Goal: Transaction & Acquisition: Purchase product/service

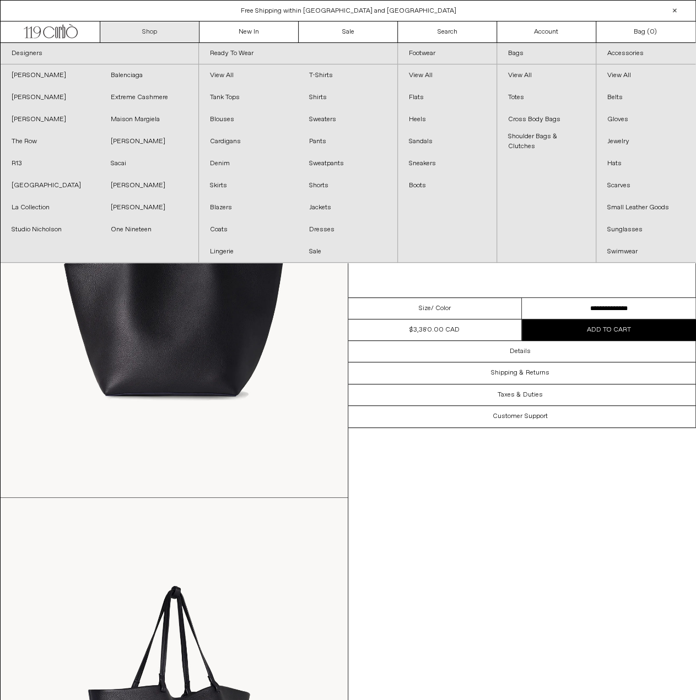
click at [147, 36] on link "Shop" at bounding box center [149, 31] width 99 height 21
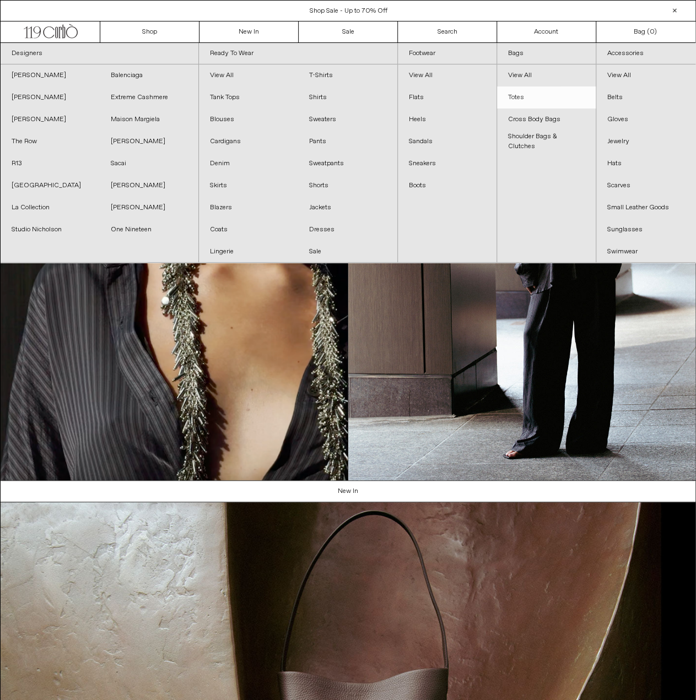
click at [520, 98] on link "Totes" at bounding box center [546, 98] width 99 height 22
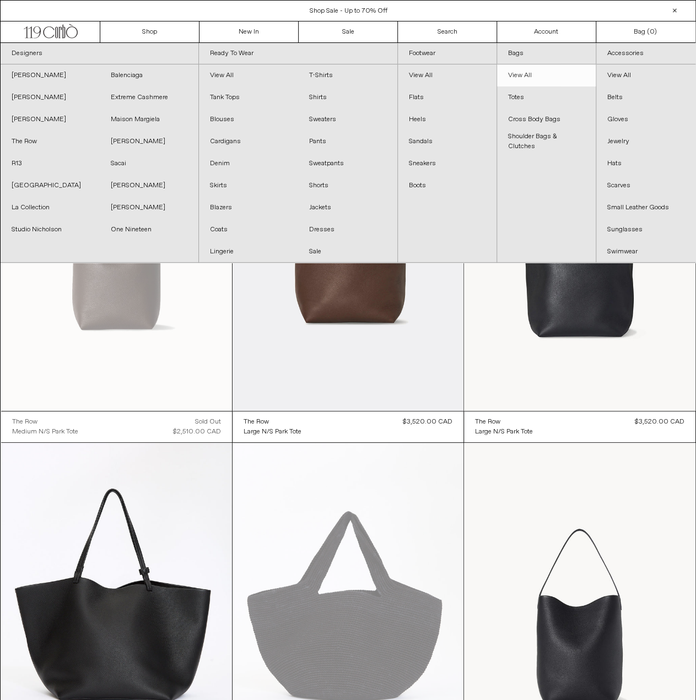
click at [519, 72] on link "View All" at bounding box center [546, 75] width 99 height 22
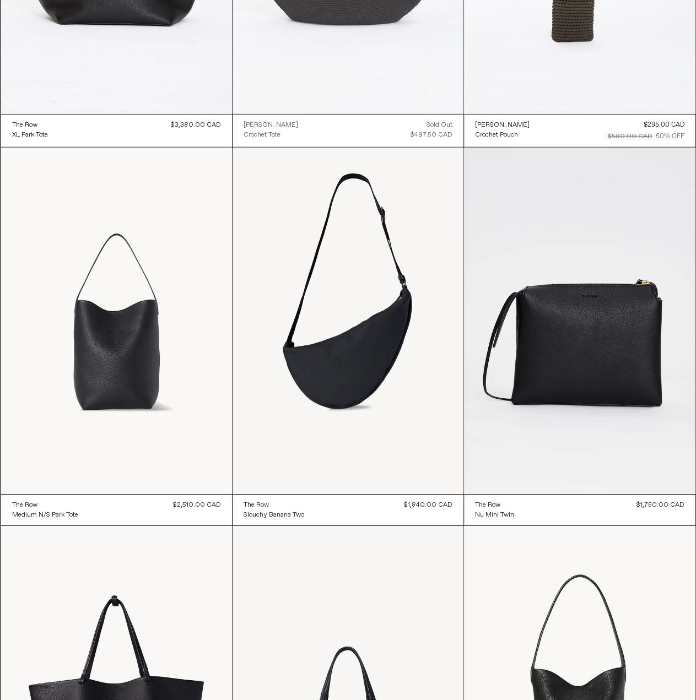
scroll to position [1598, 0]
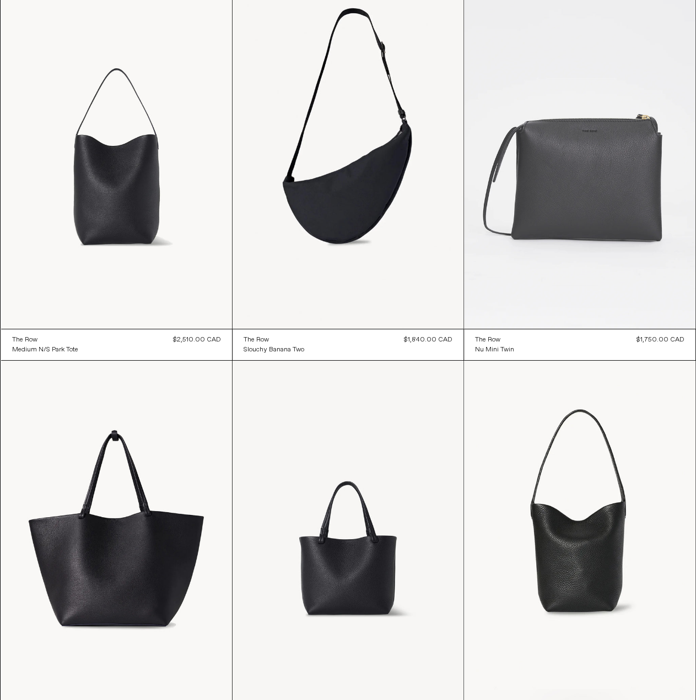
click at [640, 219] on at bounding box center [579, 155] width 231 height 347
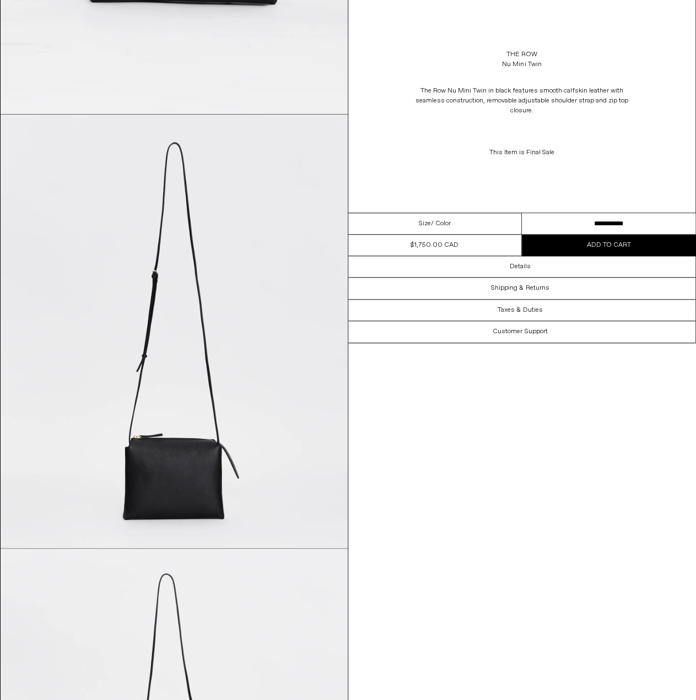
scroll to position [53, 0]
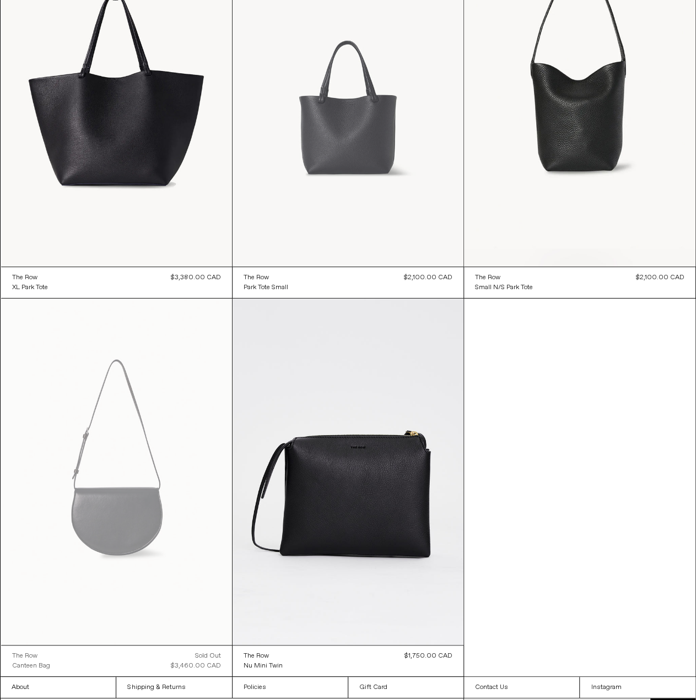
scroll to position [2058, 0]
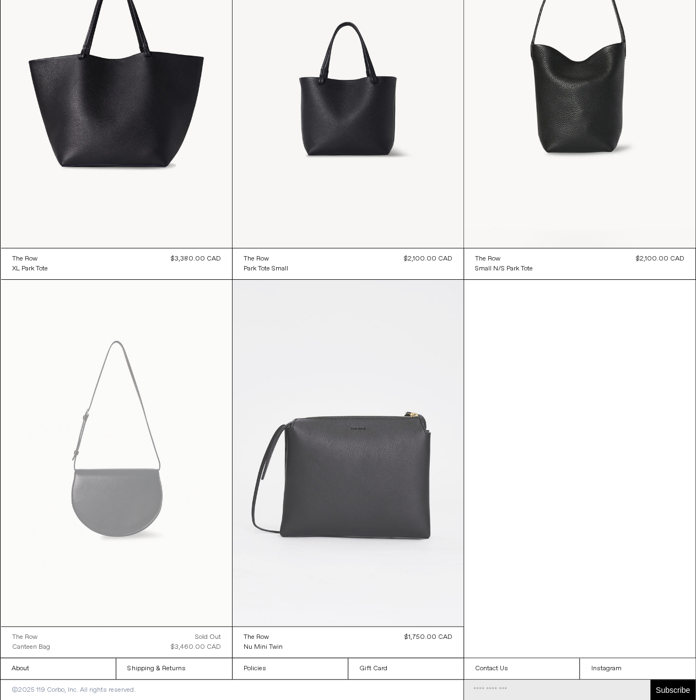
click at [384, 498] on at bounding box center [348, 453] width 231 height 347
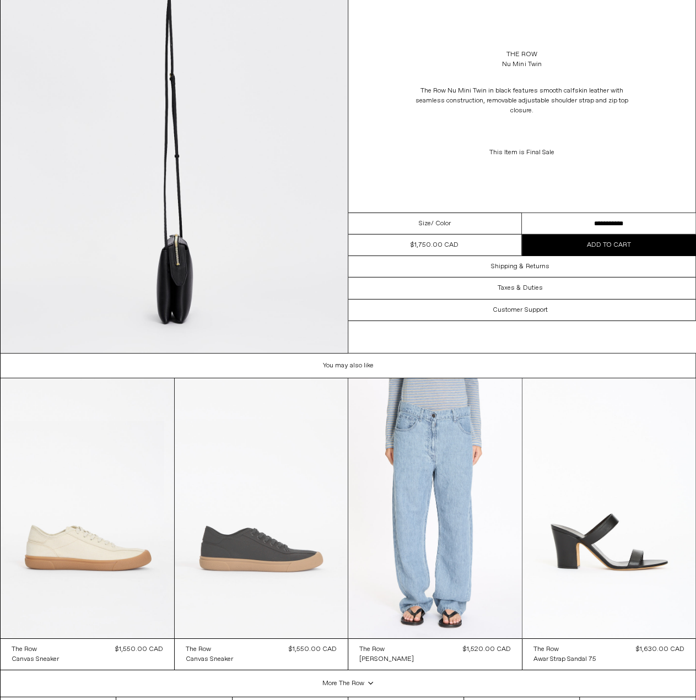
scroll to position [1487, 0]
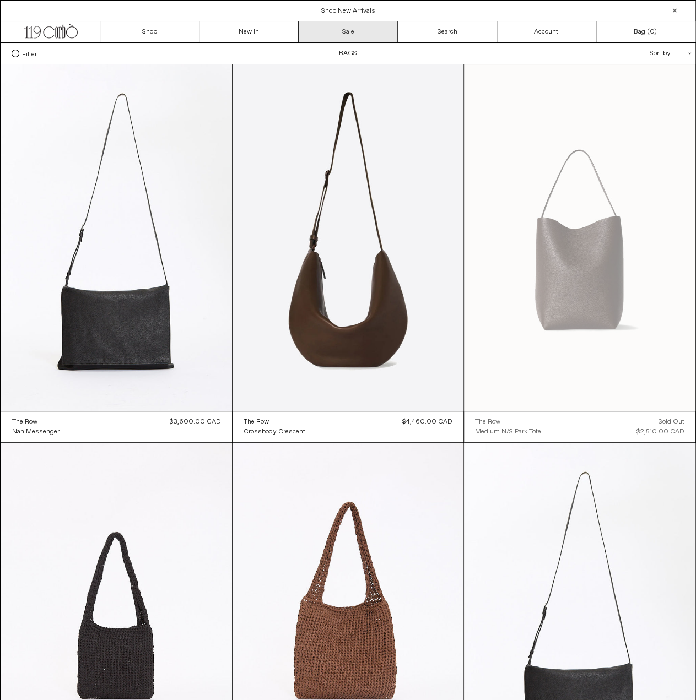
click at [348, 28] on link "Sale" at bounding box center [348, 31] width 99 height 21
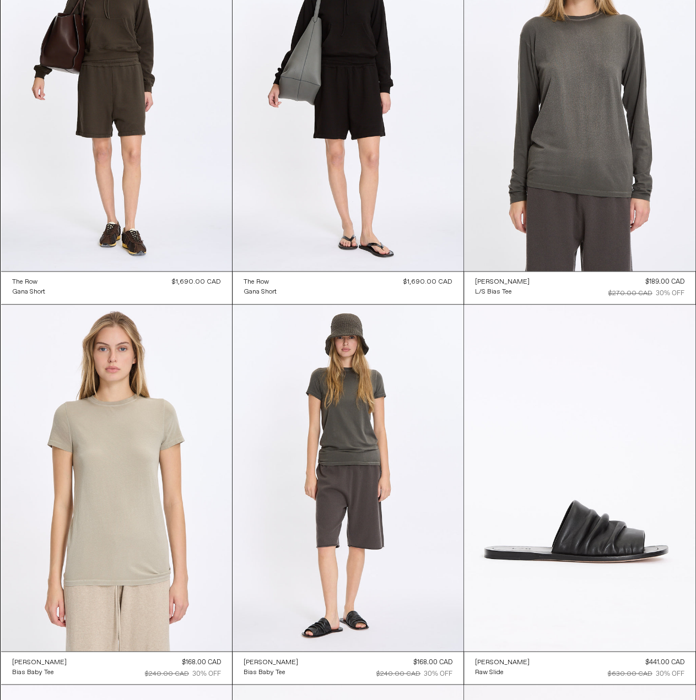
scroll to position [496, 0]
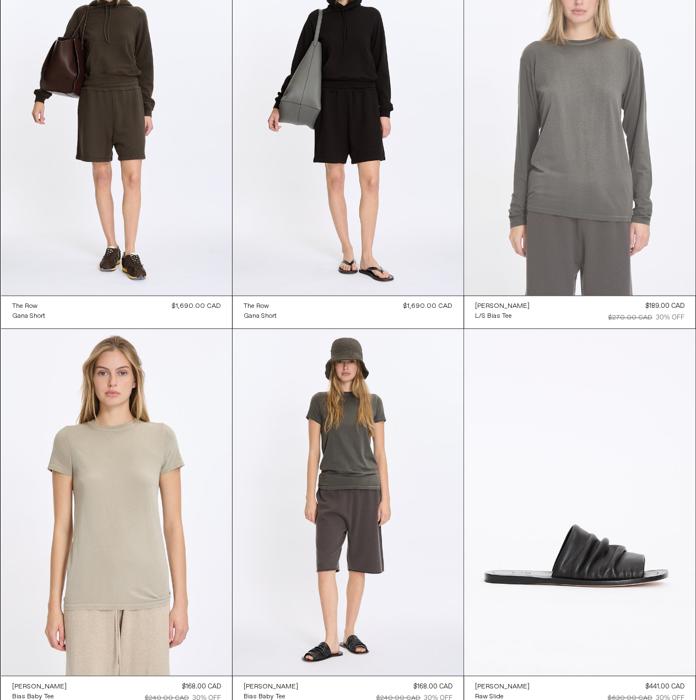
click at [584, 174] on at bounding box center [579, 122] width 231 height 347
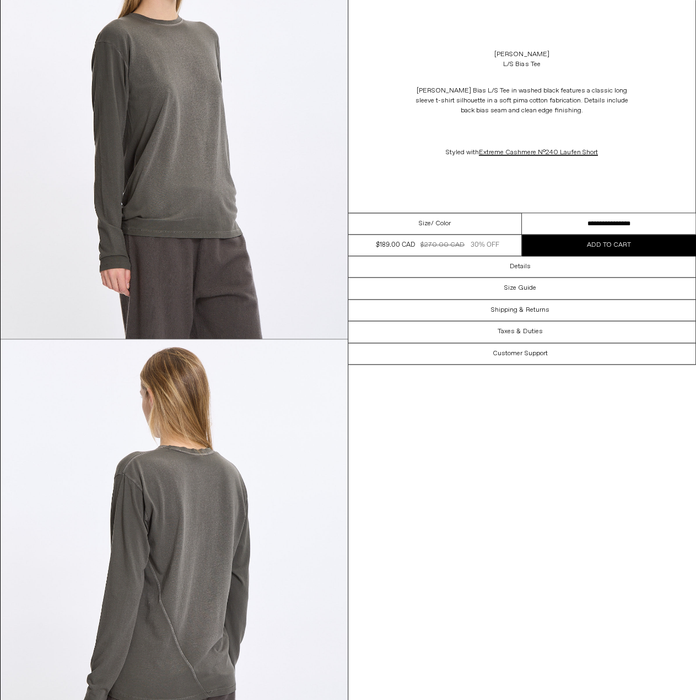
scroll to position [716, 0]
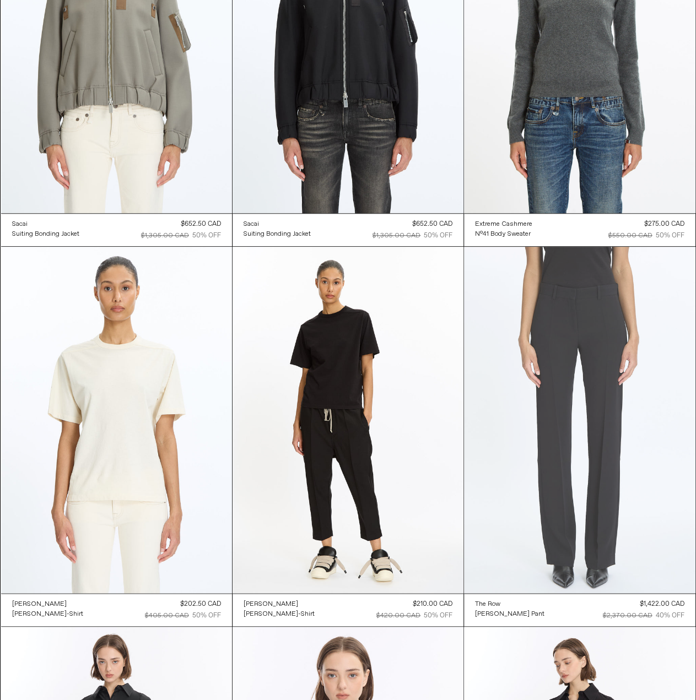
scroll to position [12753, 0]
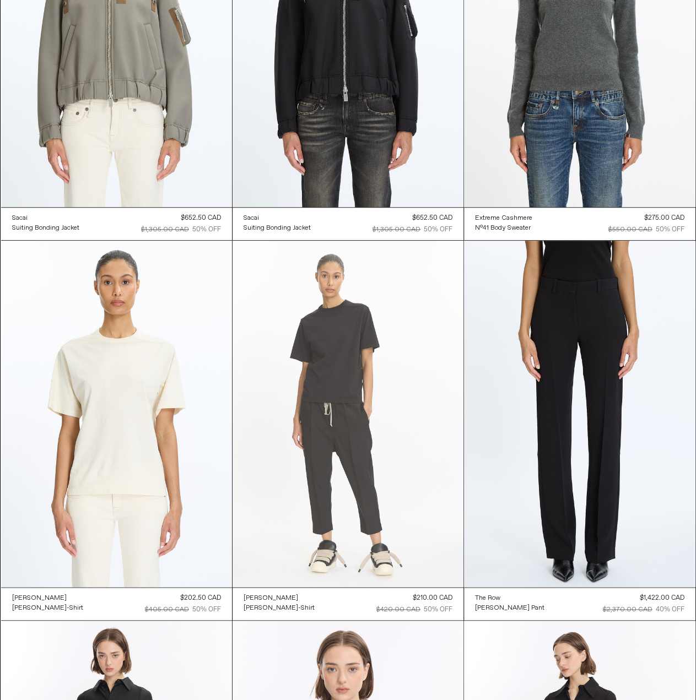
click at [336, 378] on at bounding box center [348, 414] width 231 height 347
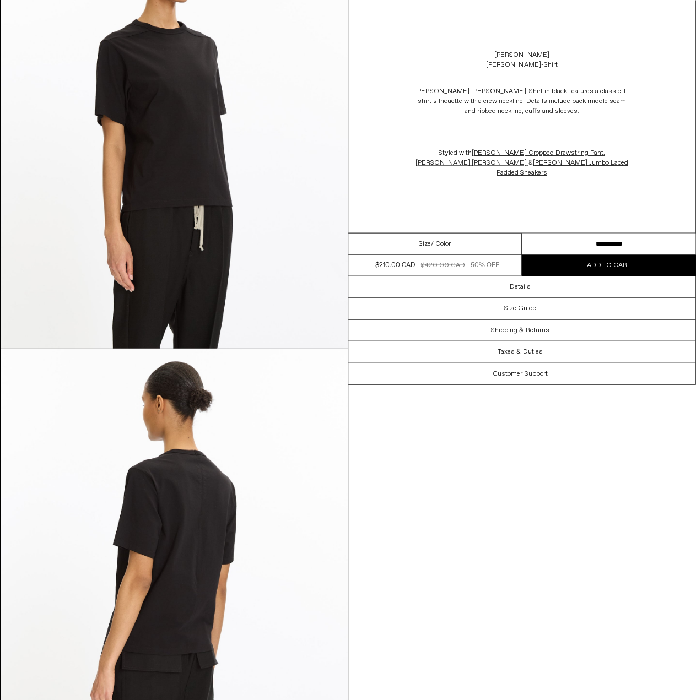
scroll to position [1102, 0]
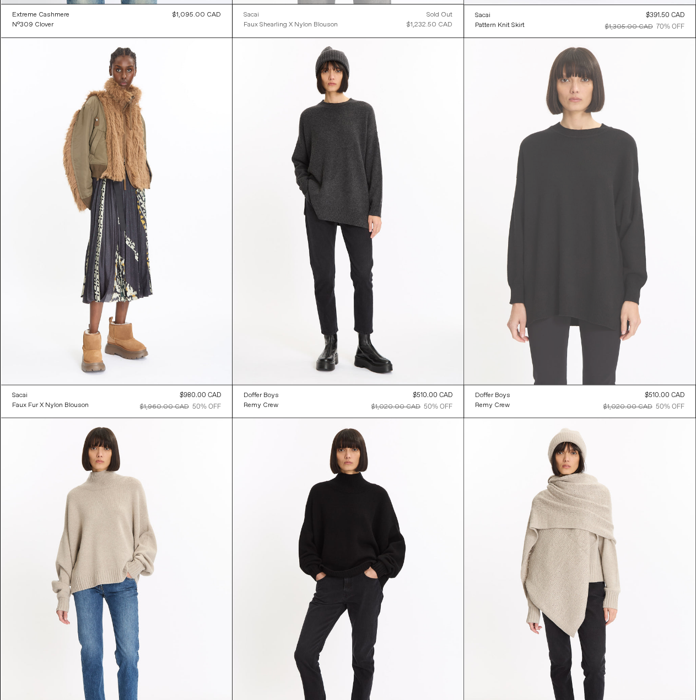
scroll to position [17228, 0]
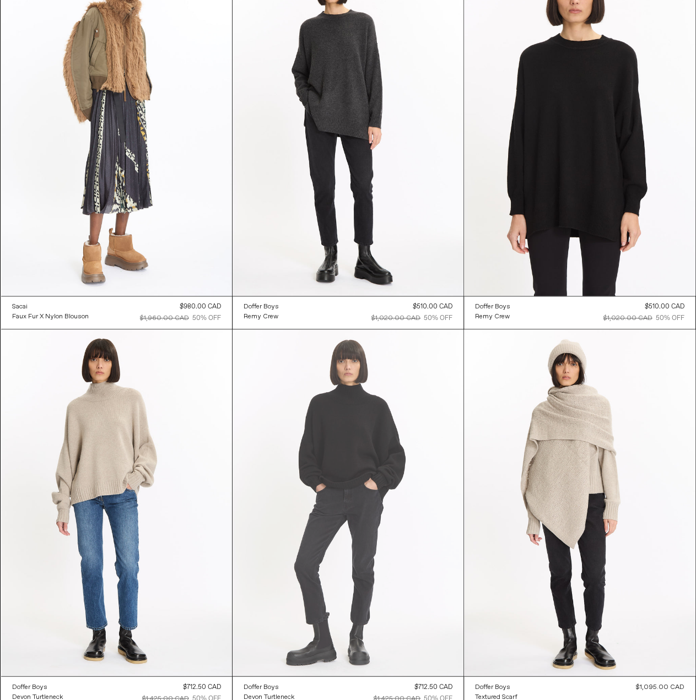
click at [411, 480] on at bounding box center [348, 503] width 231 height 347
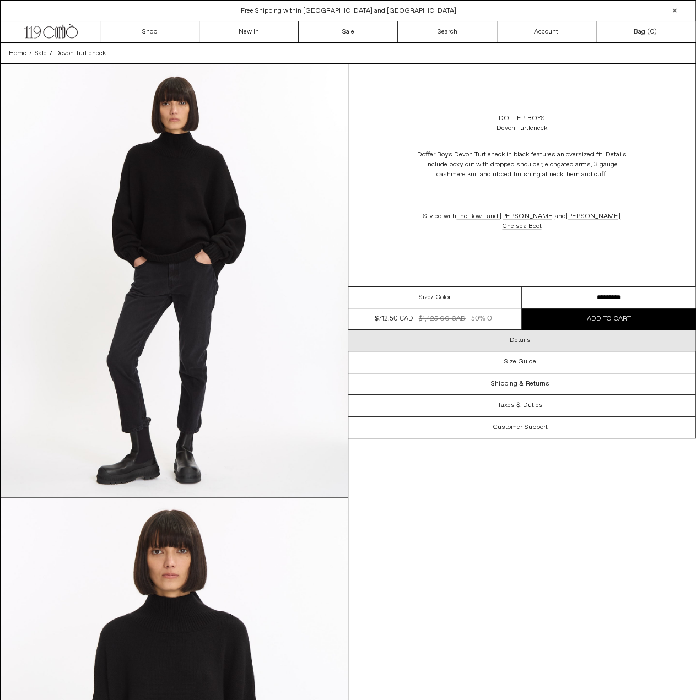
click at [553, 330] on div "Details" at bounding box center [522, 340] width 348 height 21
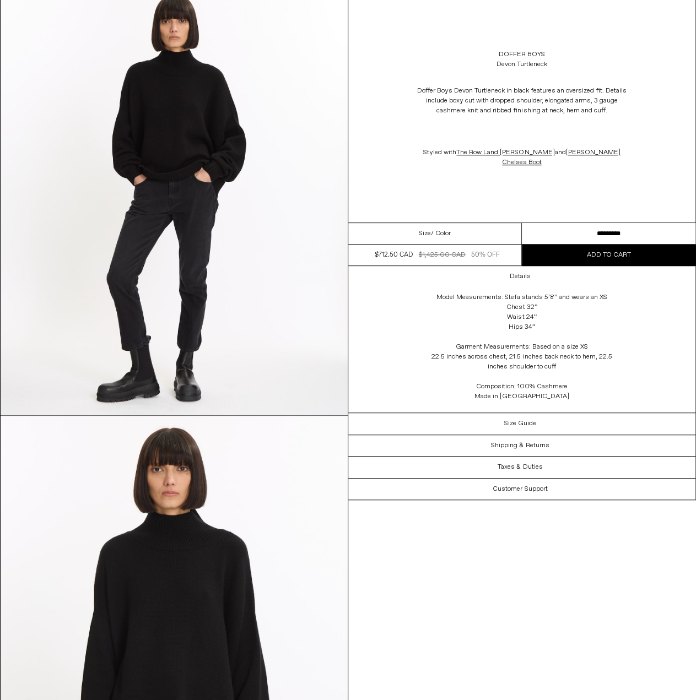
scroll to position [220, 0]
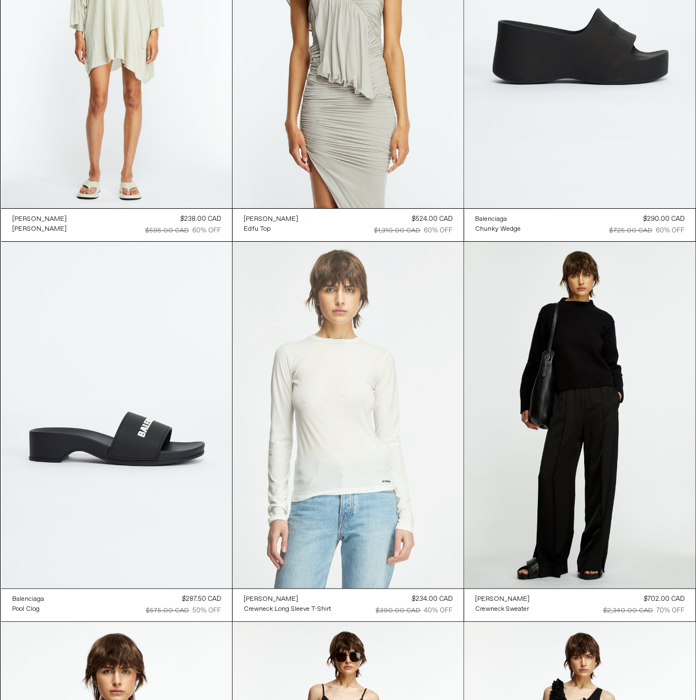
scroll to position [29120, 0]
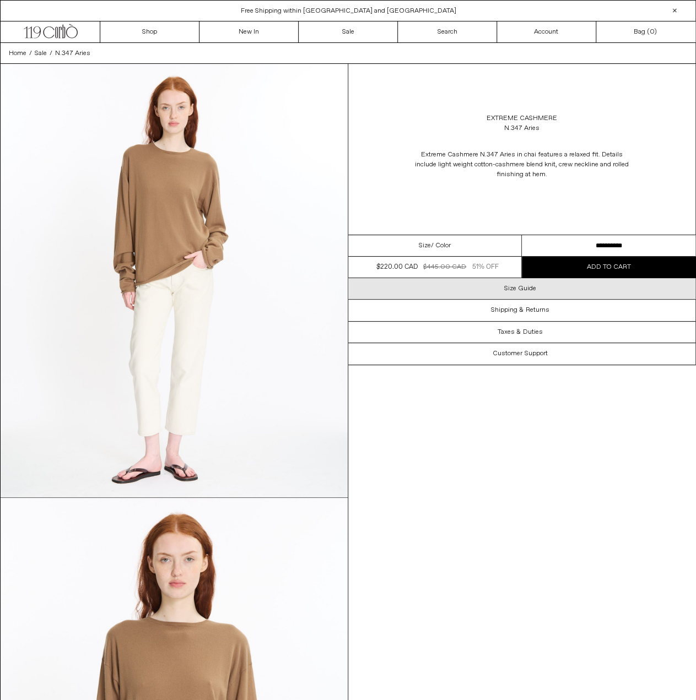
click at [545, 292] on div "Size Guide" at bounding box center [522, 288] width 348 height 21
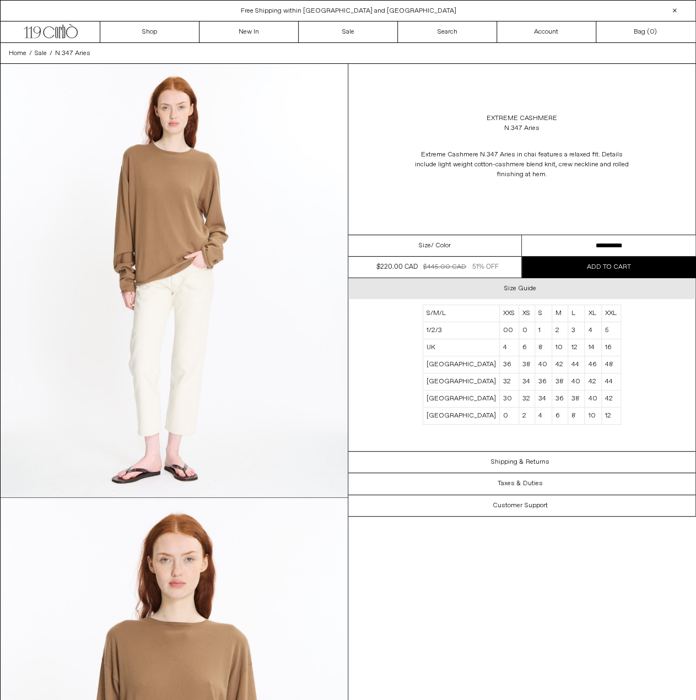
click at [535, 283] on div "Size Guide" at bounding box center [522, 288] width 348 height 21
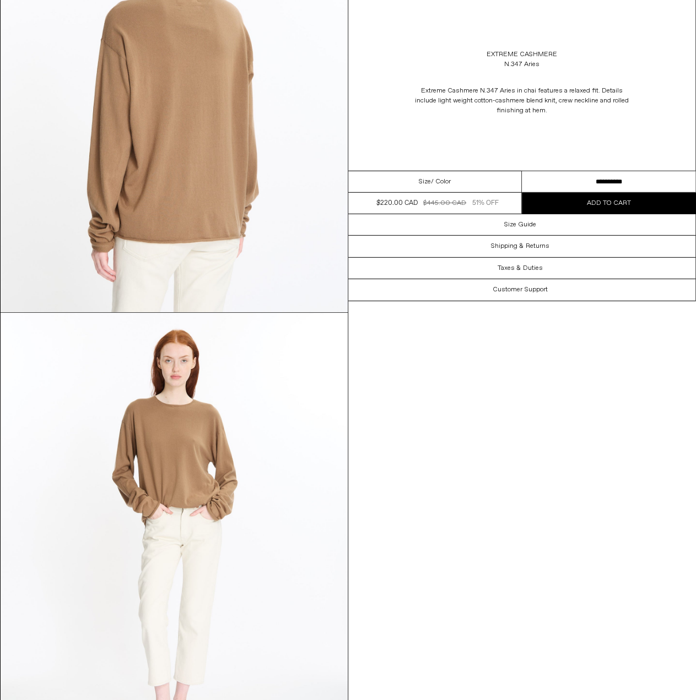
scroll to position [1653, 0]
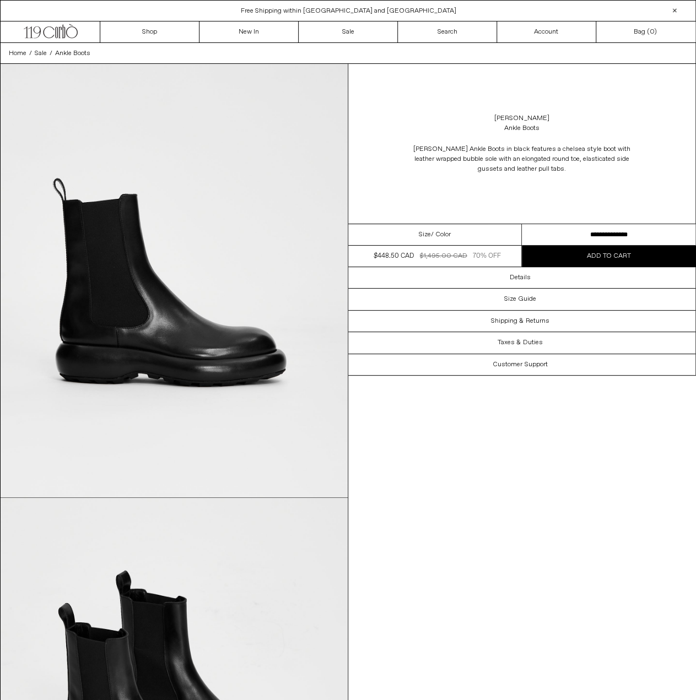
click at [579, 229] on select "**********" at bounding box center [609, 234] width 174 height 21
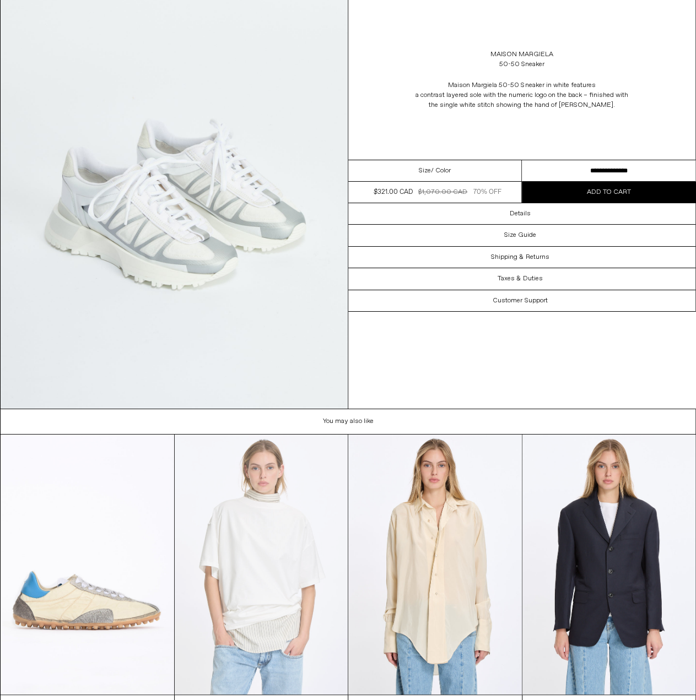
scroll to position [1941, 0]
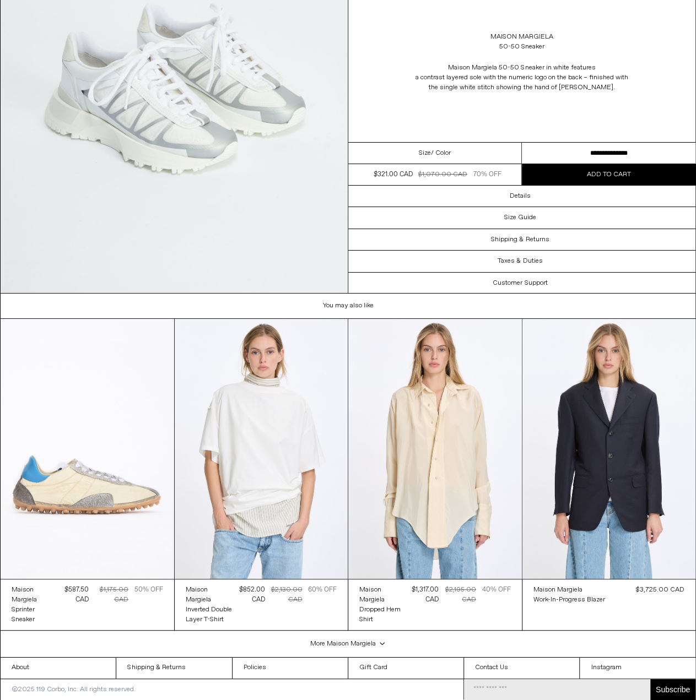
click at [593, 154] on select "**********" at bounding box center [609, 153] width 174 height 21
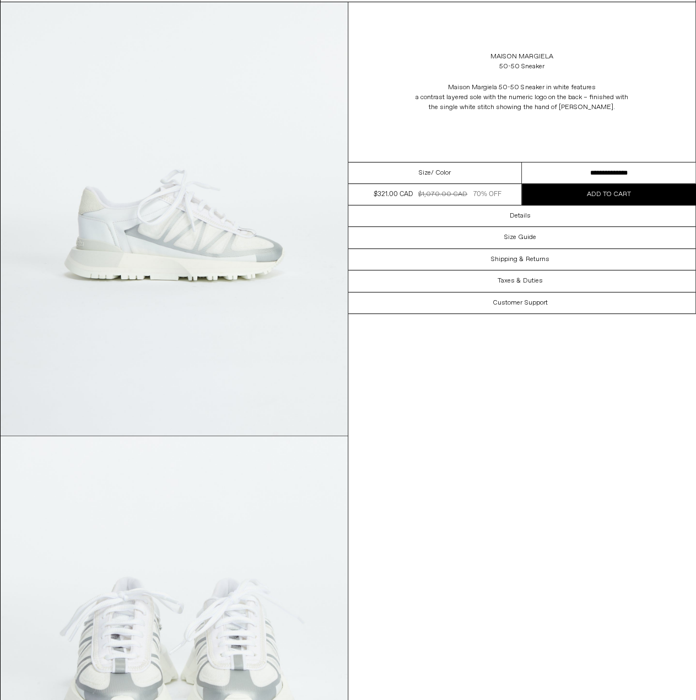
scroll to position [0, 0]
